Goal: Find specific page/section: Find specific page/section

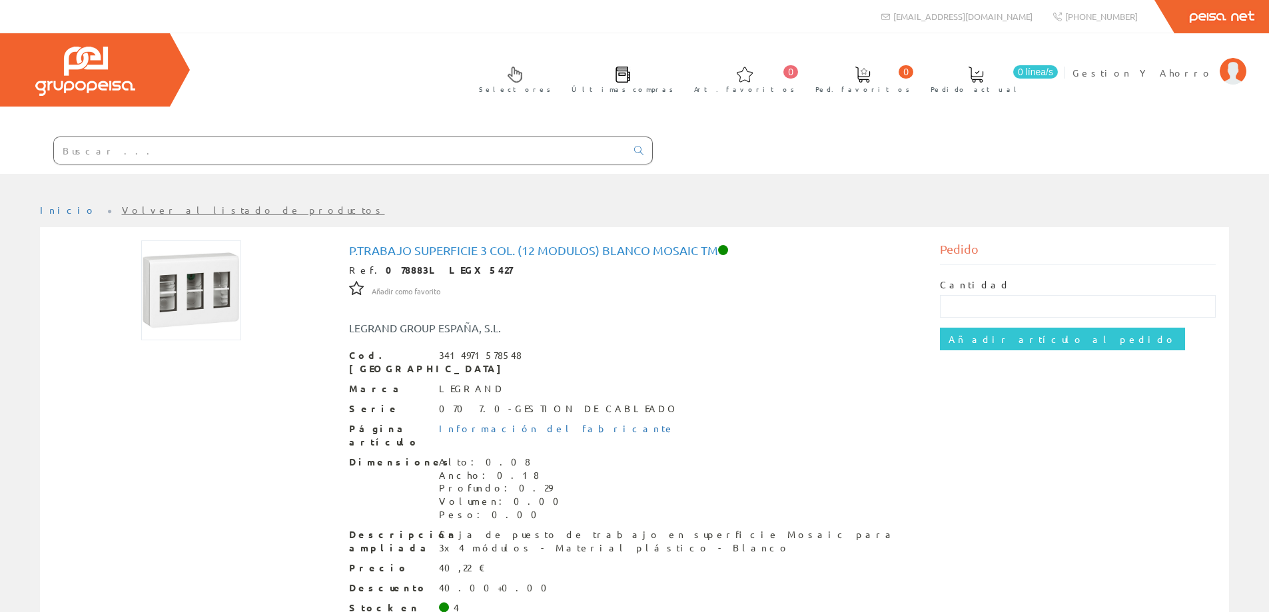
click at [383, 145] on input "text" at bounding box center [340, 150] width 572 height 27
paste input "077252"
type input "077252"
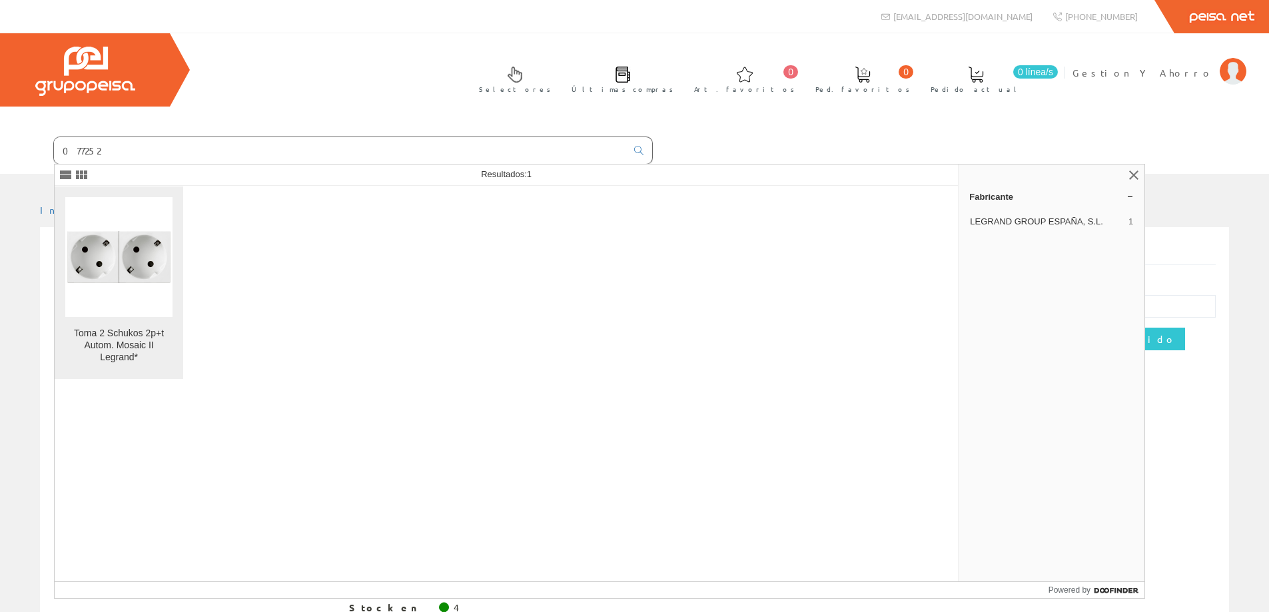
click at [142, 236] on img at bounding box center [118, 256] width 107 height 107
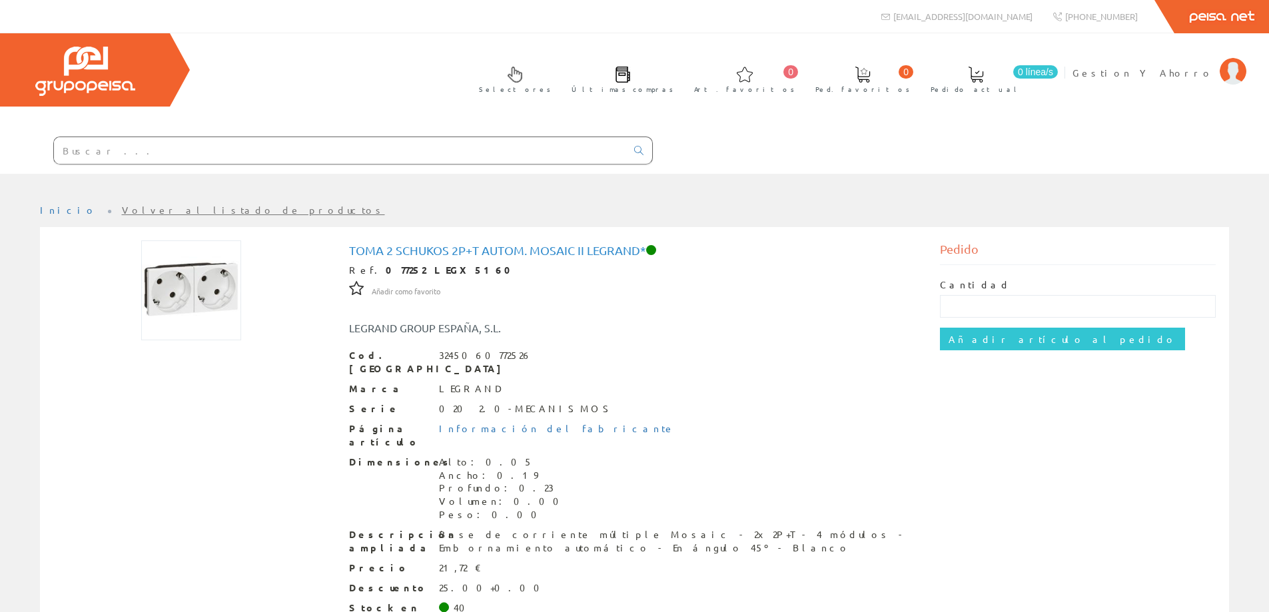
click at [215, 147] on input "text" at bounding box center [340, 150] width 572 height 27
paste input "077252"
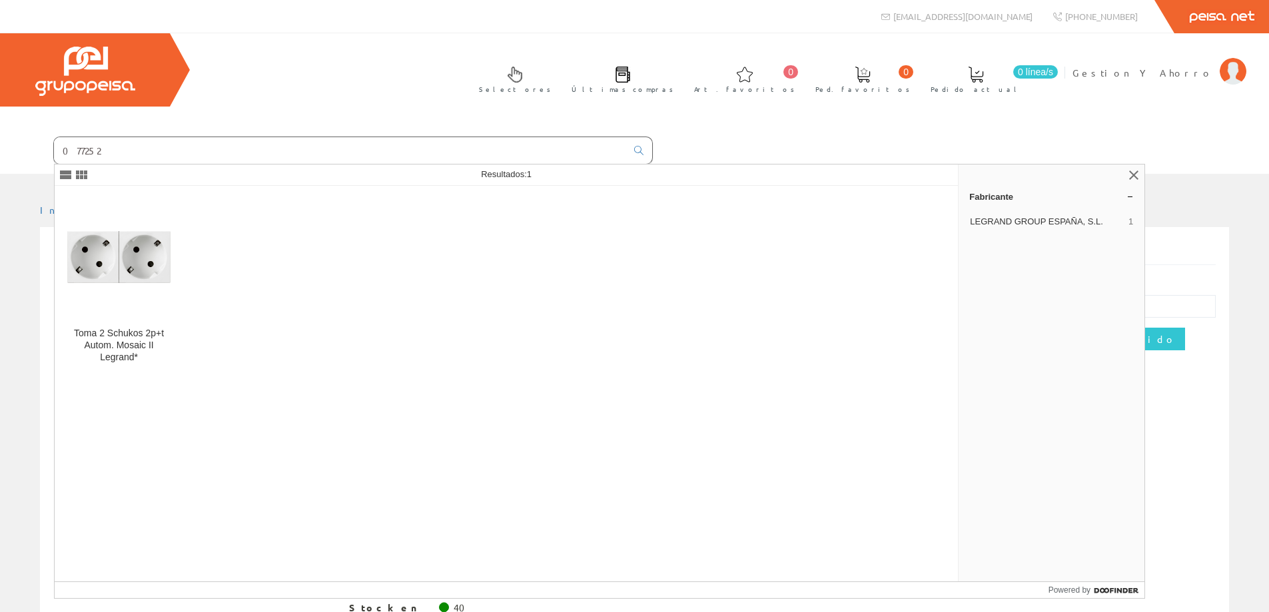
click at [81, 151] on input "077252" at bounding box center [340, 150] width 572 height 27
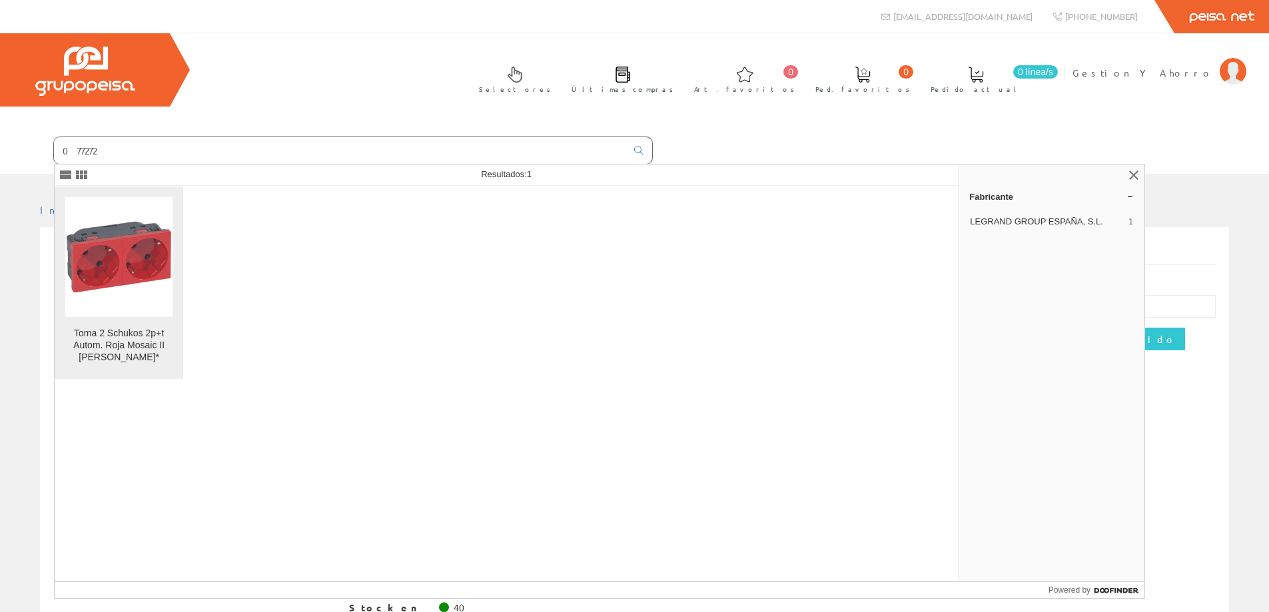
type input "077272"
click at [162, 245] on img at bounding box center [118, 256] width 107 height 107
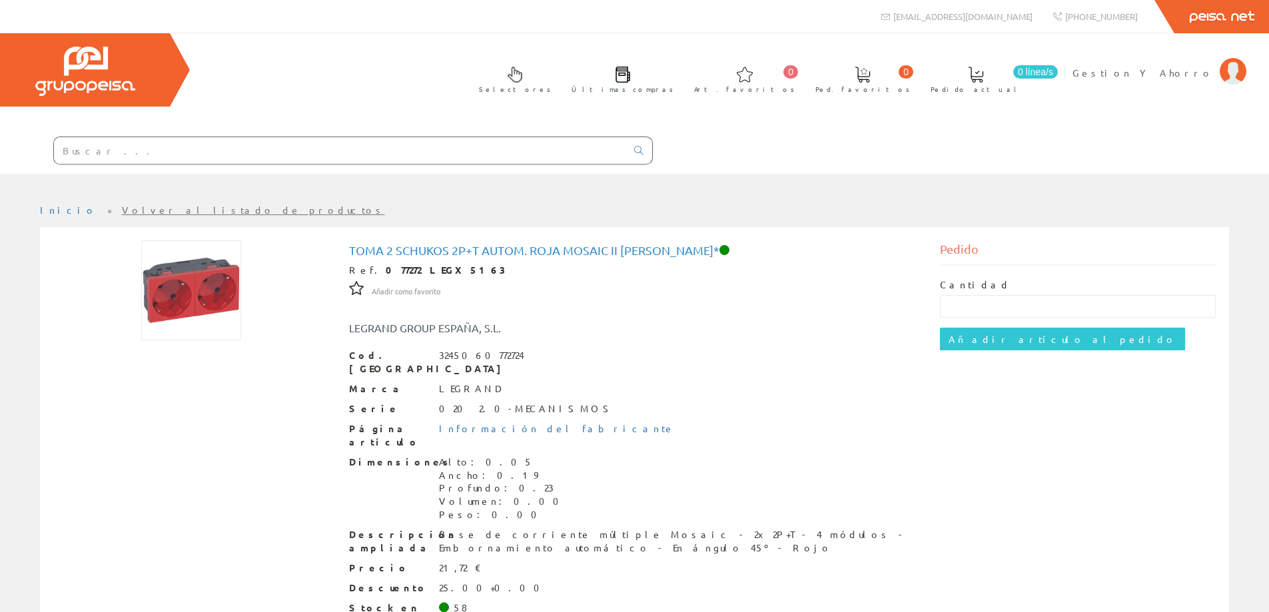
click at [308, 158] on input "text" at bounding box center [340, 150] width 572 height 27
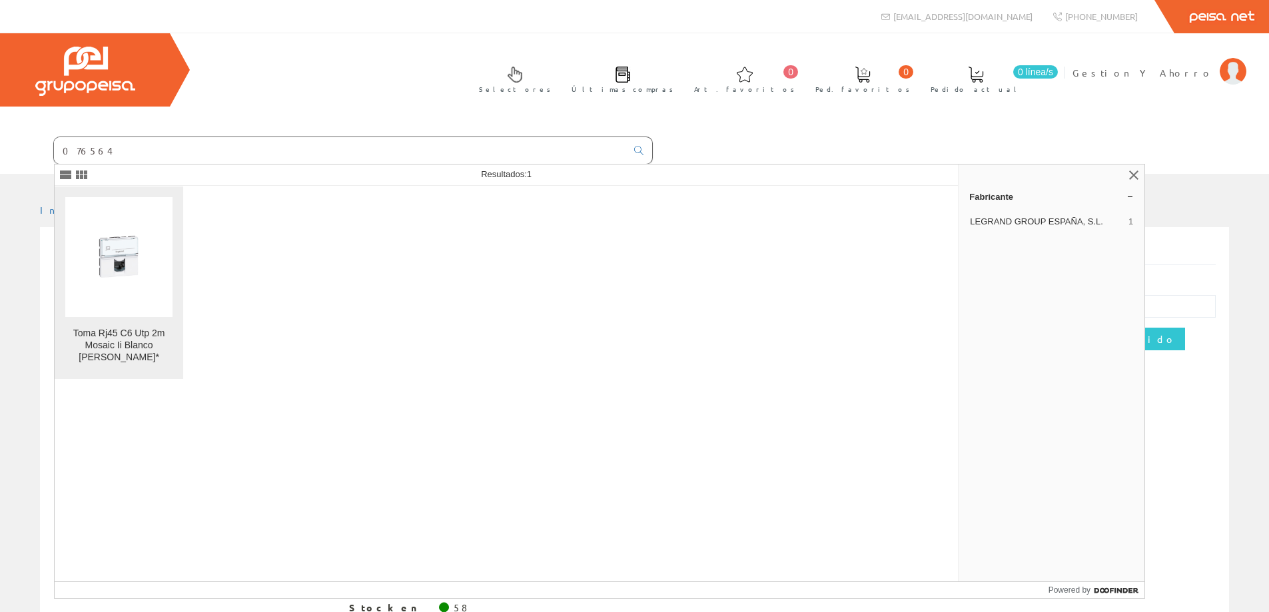
type input "076564"
click at [127, 236] on img at bounding box center [118, 256] width 107 height 107
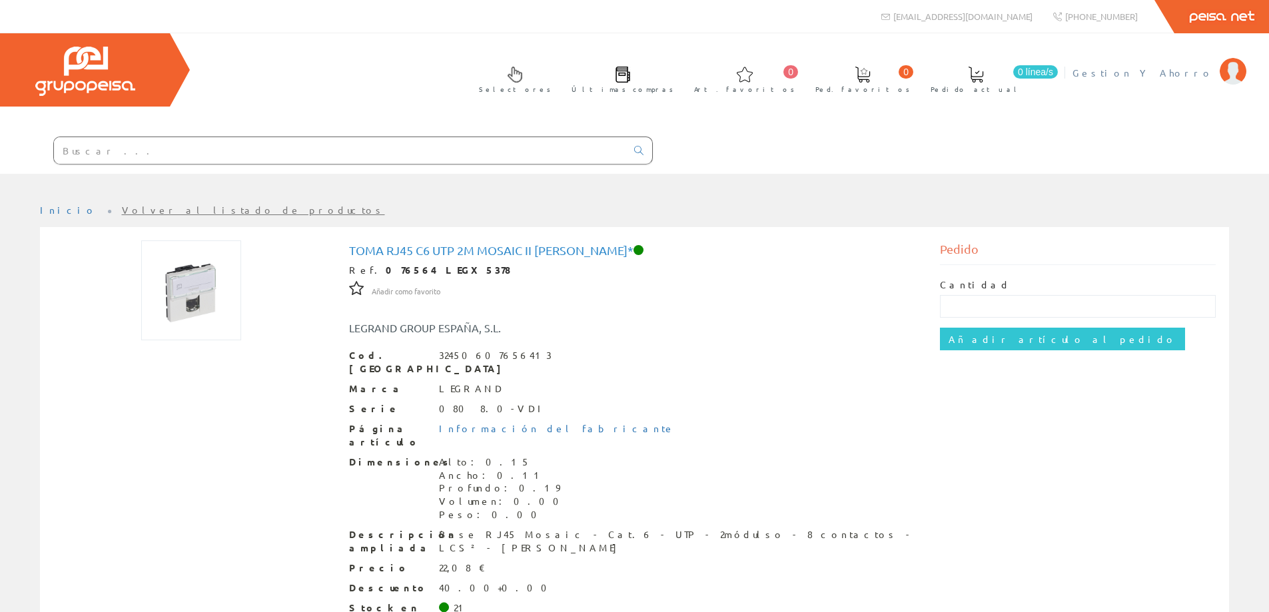
click at [1167, 69] on span "Gestion Y Ahorro" at bounding box center [1142, 72] width 141 height 13
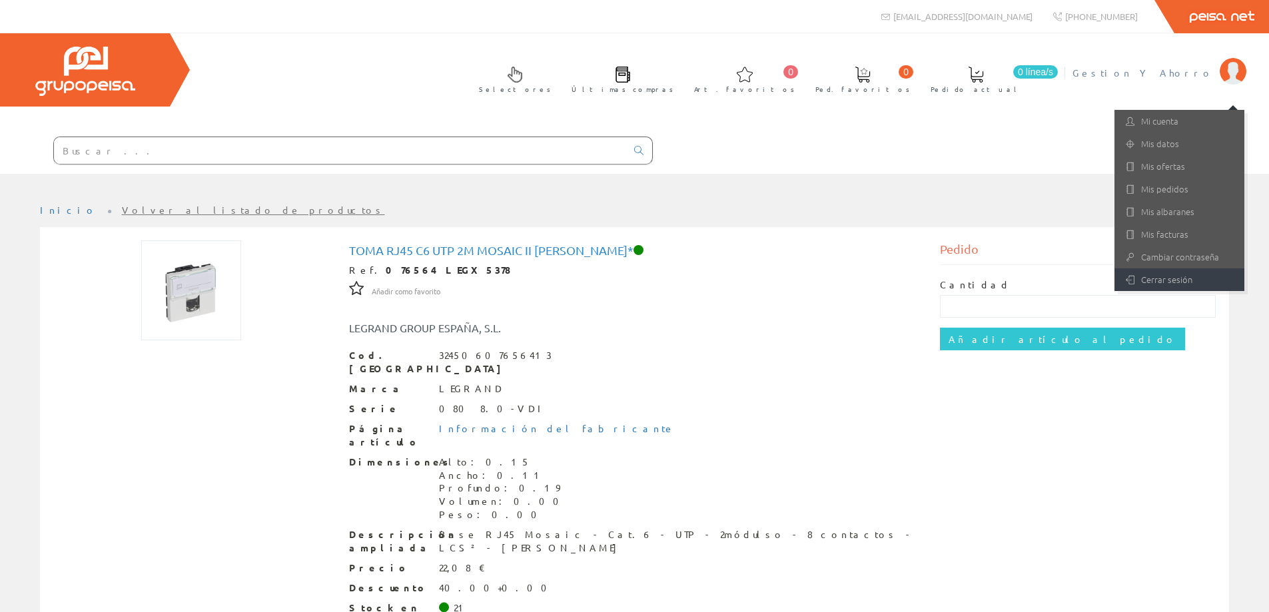
click at [1172, 286] on link "Cerrar sesión" at bounding box center [1179, 279] width 130 height 23
